Goal: Transaction & Acquisition: Purchase product/service

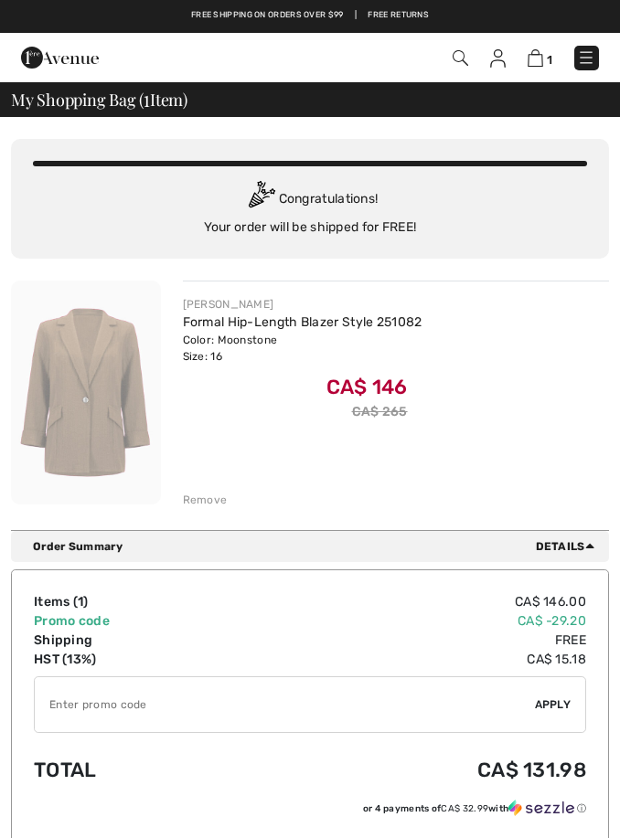
click at [580, 55] on img at bounding box center [586, 57] width 18 height 18
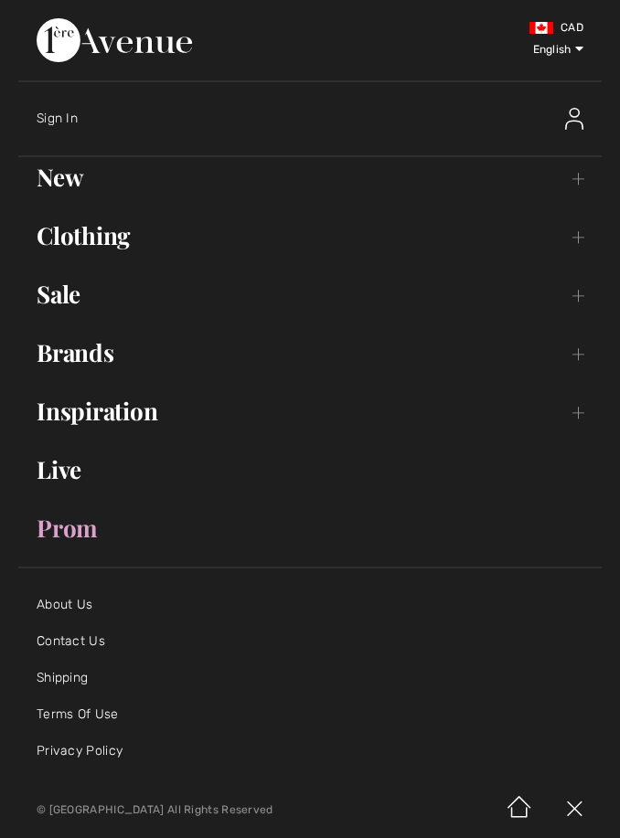
click at [53, 187] on link "New Toggle submenu" at bounding box center [309, 177] width 583 height 40
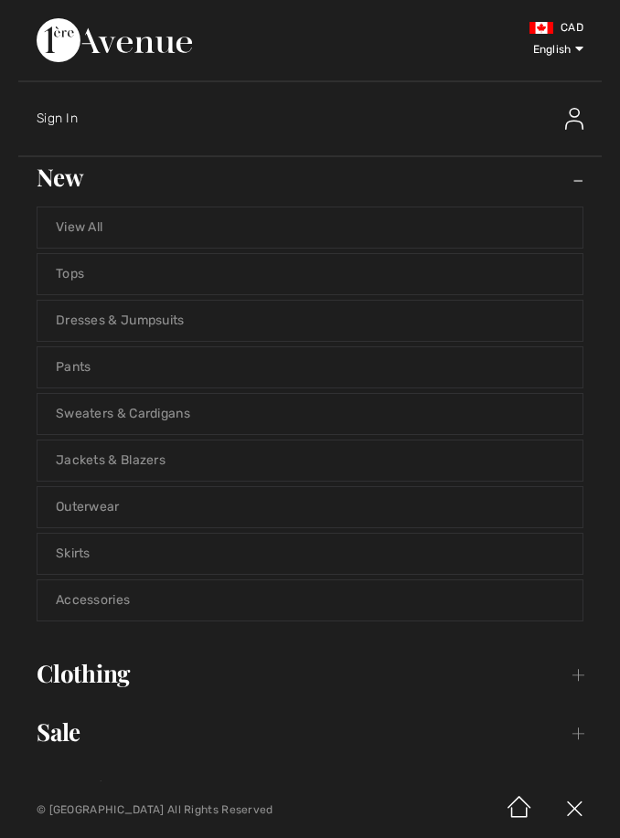
click at [143, 466] on link "Jackets & Blazers" at bounding box center [309, 461] width 545 height 40
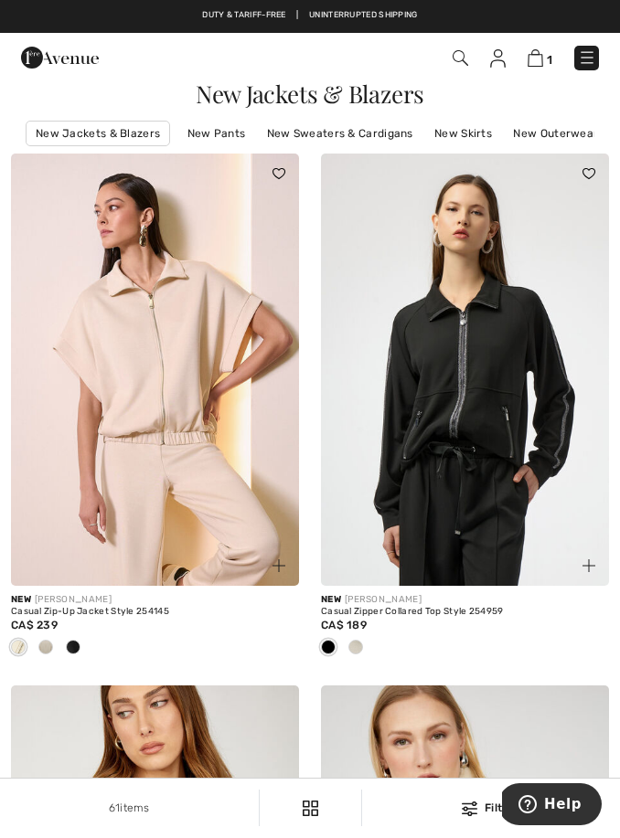
scroll to position [0, 229]
click at [549, 130] on link "New Outerwear" at bounding box center [556, 134] width 103 height 24
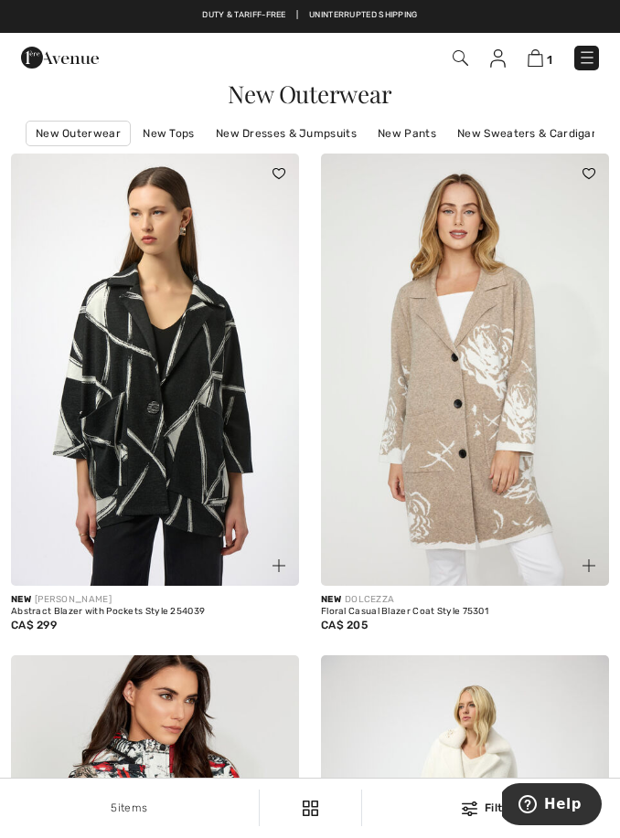
click at [461, 56] on img at bounding box center [461, 58] width 16 height 16
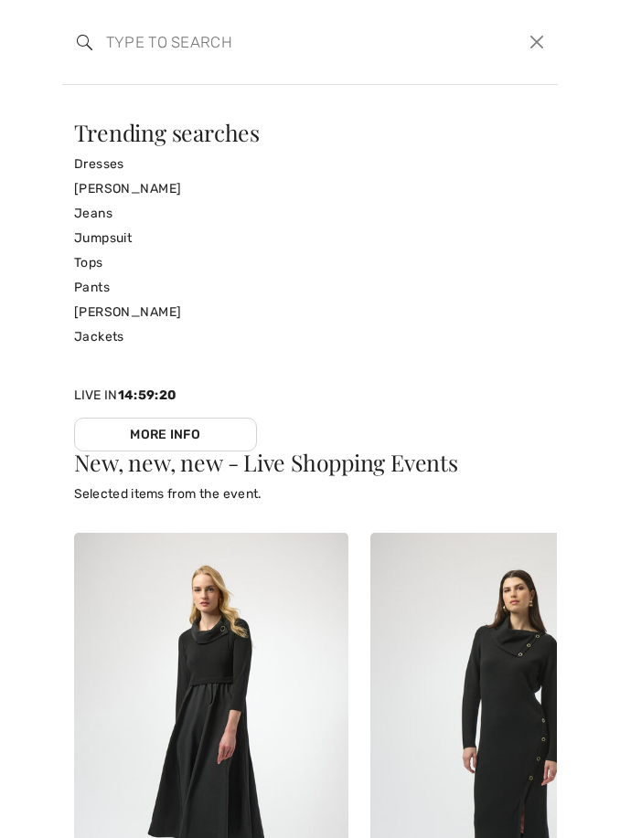
click at [121, 40] on input "search" at bounding box center [260, 42] width 336 height 55
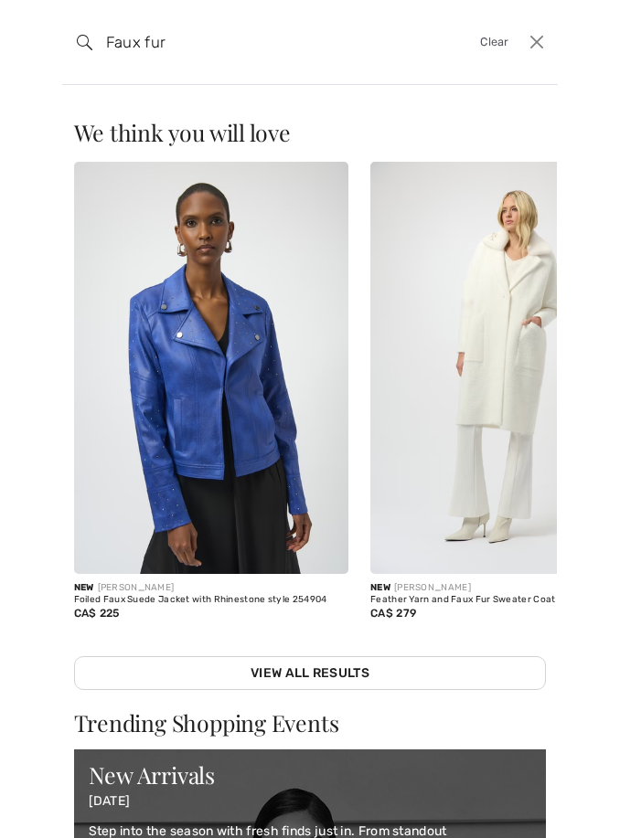
type input "Faux fur"
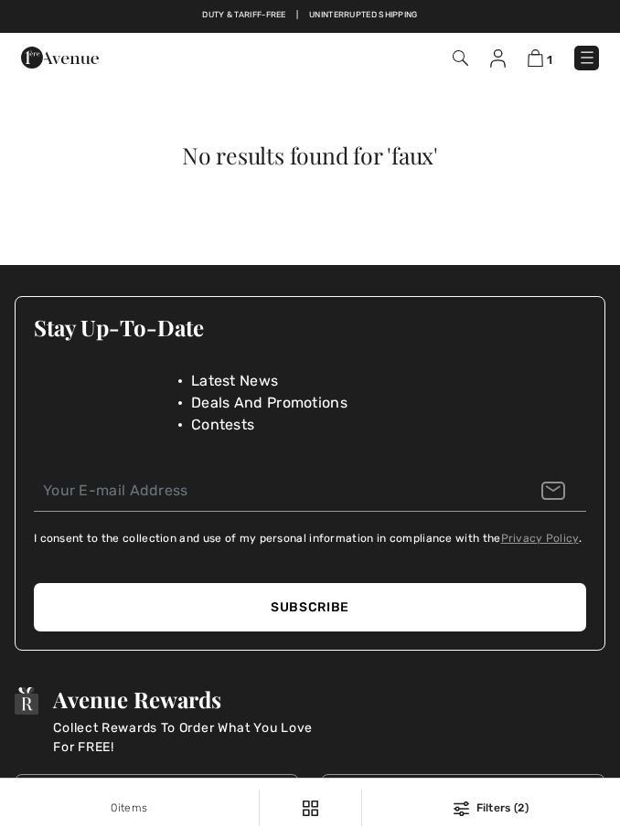
checkbox input "true"
click at [465, 50] on img at bounding box center [461, 58] width 16 height 16
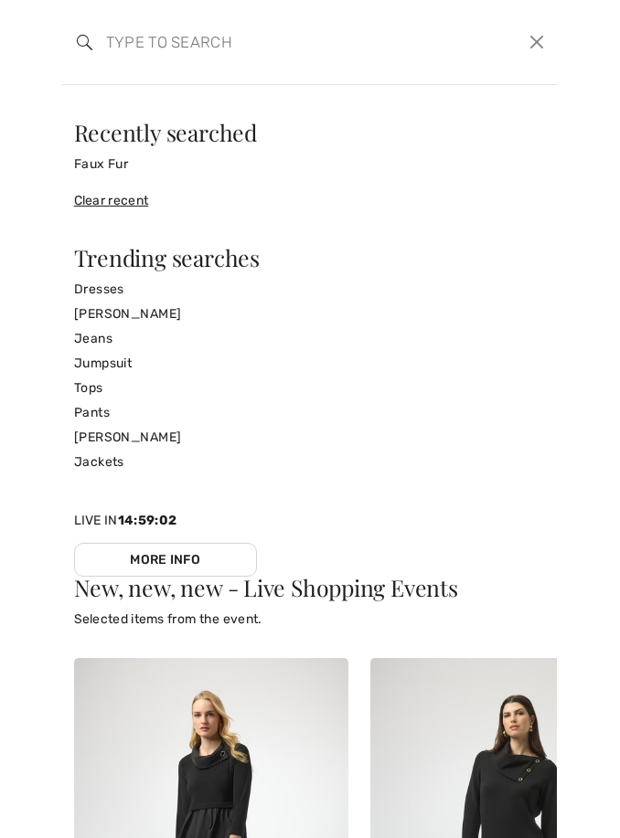
click at [139, 46] on input "search" at bounding box center [260, 42] width 336 height 55
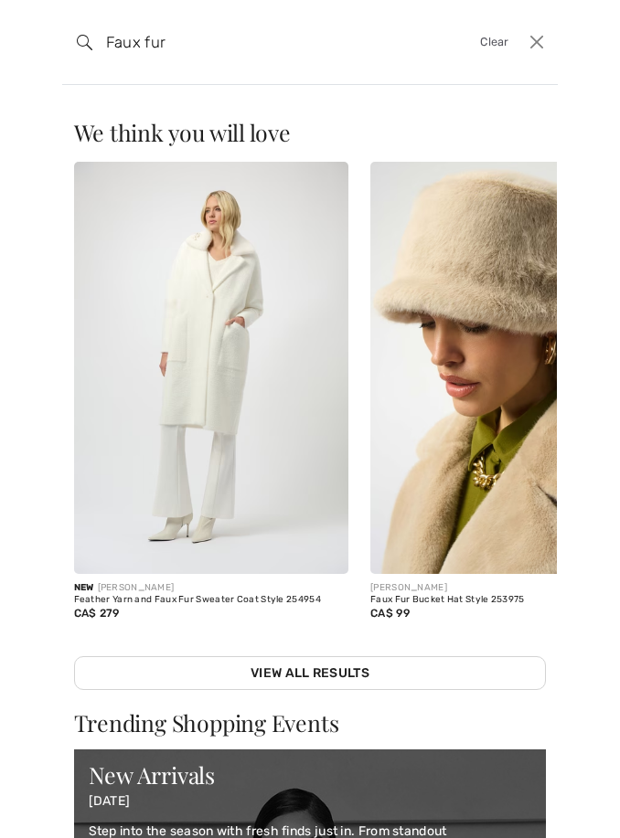
type input "Faux fur"
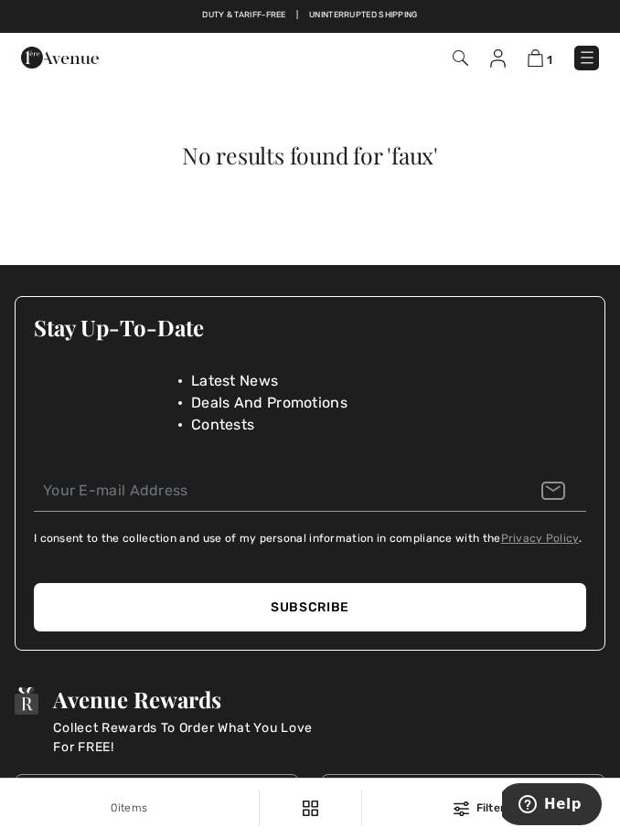
click at [453, 59] on img at bounding box center [461, 58] width 16 height 16
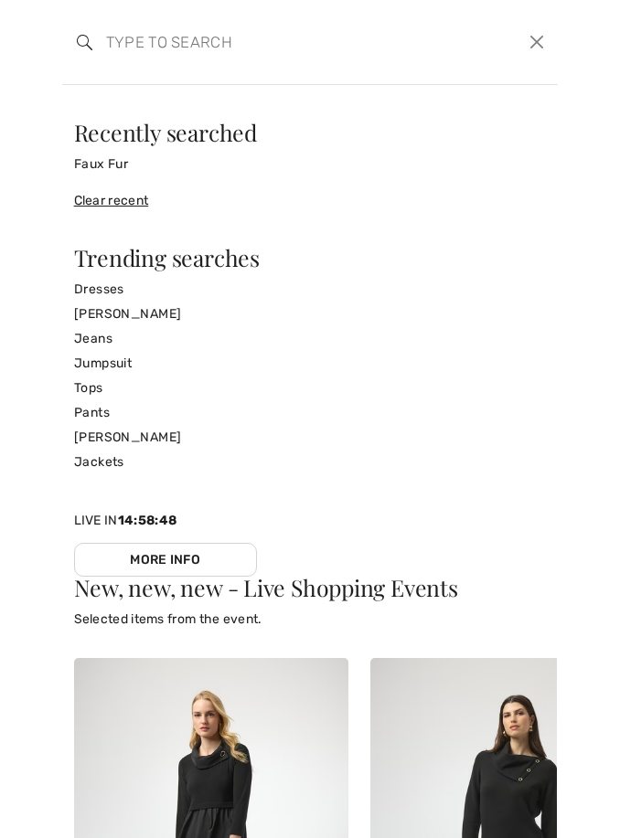
click at [116, 48] on input "search" at bounding box center [260, 42] width 336 height 55
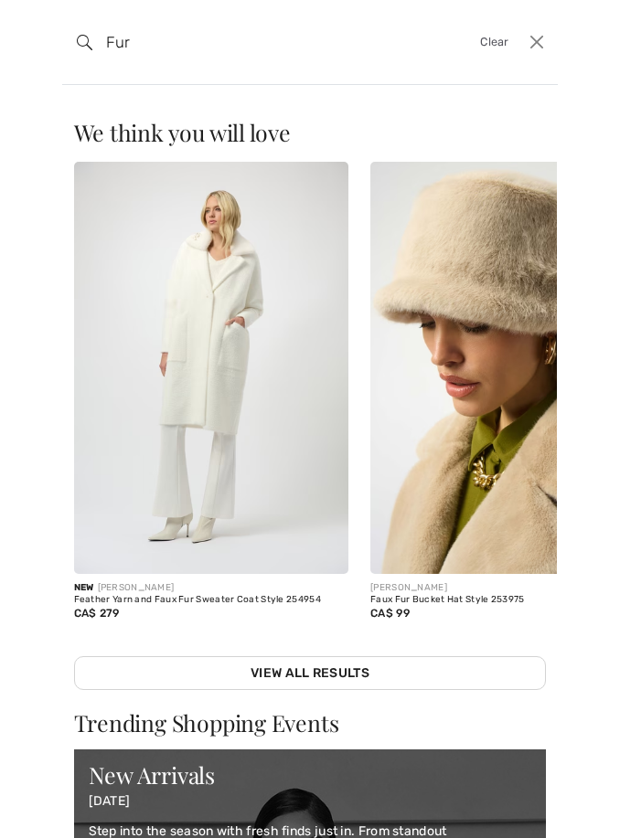
type input "Fur"
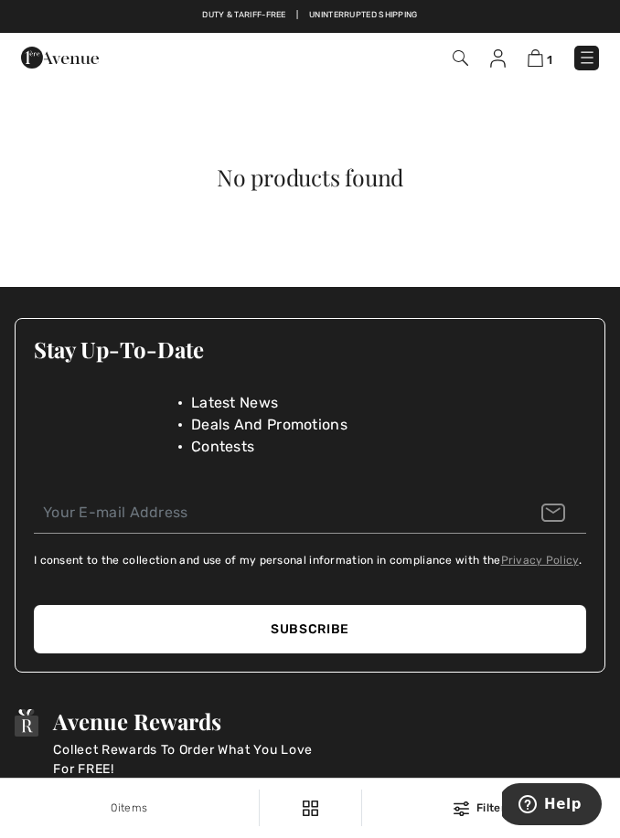
click at [617, 57] on div "1 Checkout" at bounding box center [310, 57] width 620 height 49
click at [581, 60] on img at bounding box center [587, 57] width 18 height 18
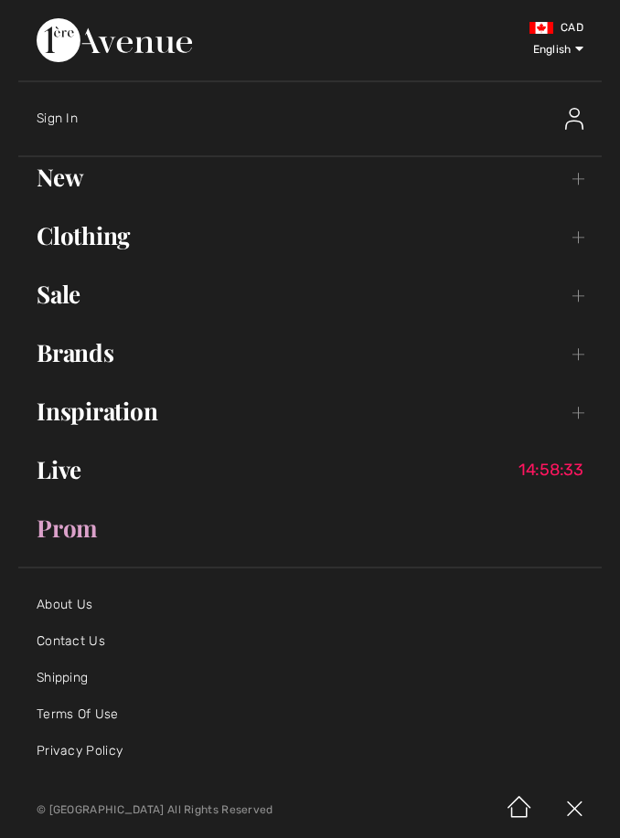
click at [90, 359] on link "Brands Open submenu" at bounding box center [309, 353] width 583 height 40
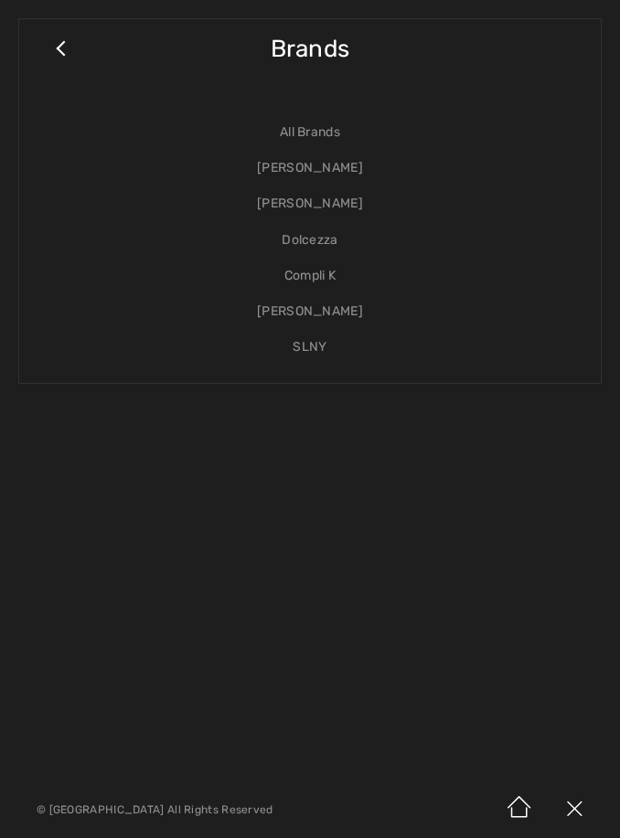
click at [326, 167] on link "[PERSON_NAME]" at bounding box center [309, 168] width 545 height 36
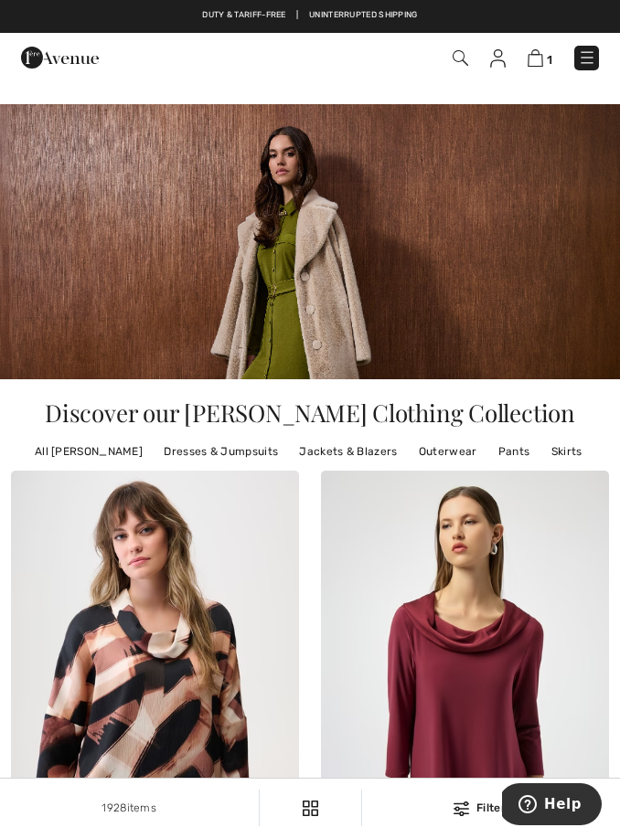
click at [354, 453] on link "Jackets & Blazers" at bounding box center [348, 452] width 116 height 24
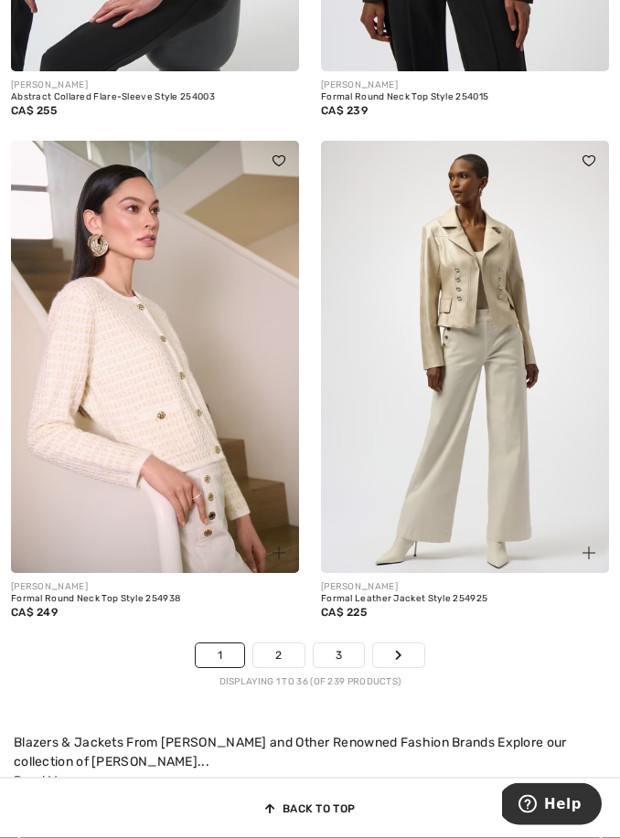
scroll to position [9279, 0]
click at [409, 649] on link "Next" at bounding box center [398, 656] width 51 height 24
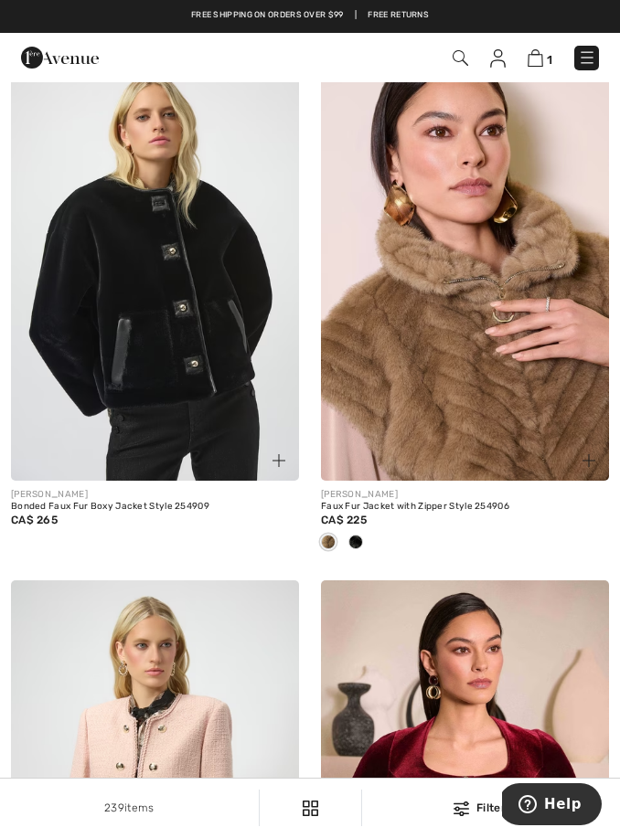
scroll to position [95, 0]
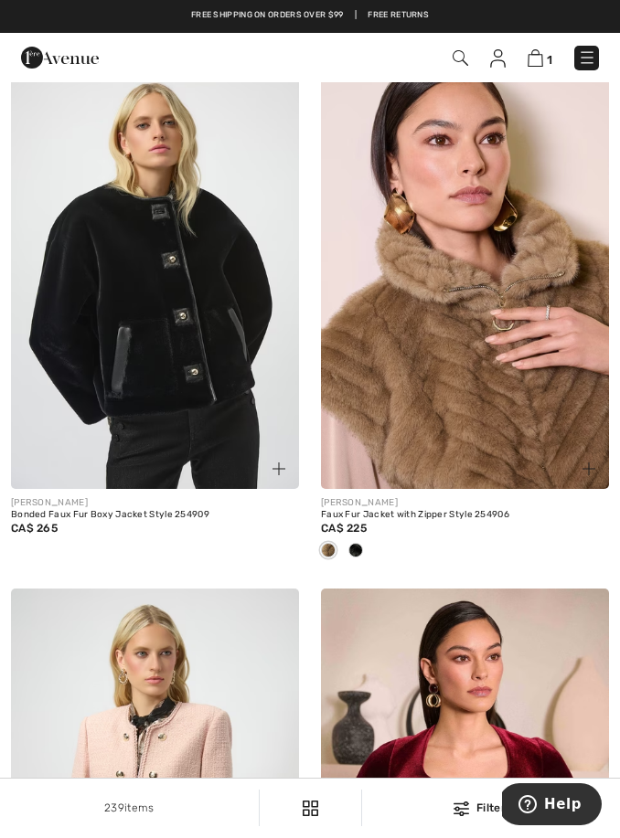
click at [506, 435] on img at bounding box center [465, 273] width 288 height 432
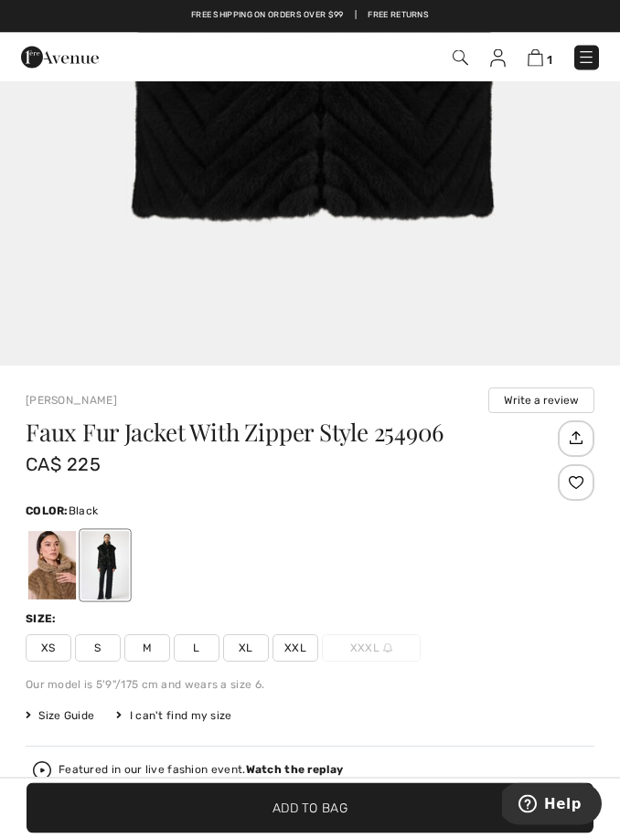
scroll to position [433, 0]
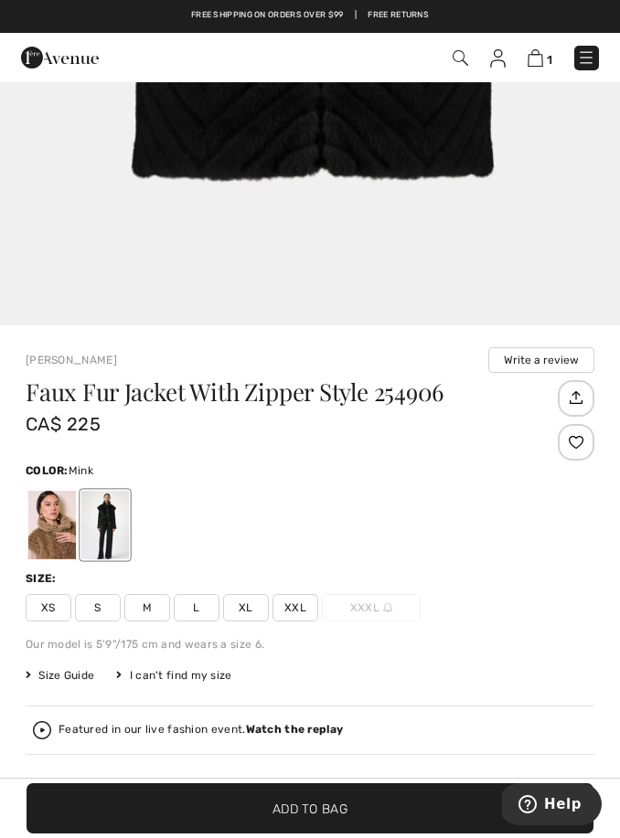
click at [52, 527] on div at bounding box center [52, 525] width 48 height 69
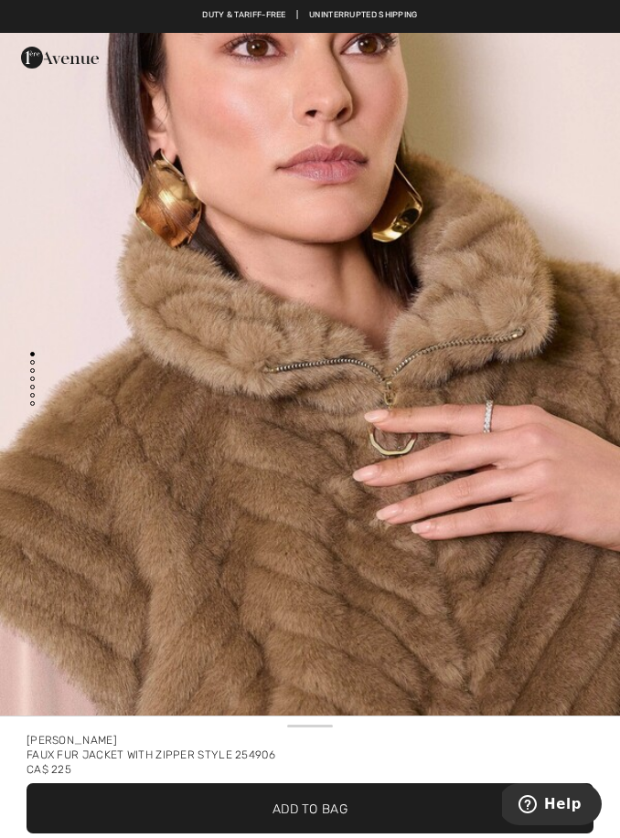
scroll to position [0, 0]
